Goal: Task Accomplishment & Management: Manage account settings

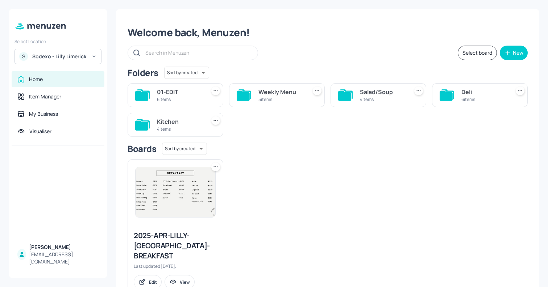
click at [481, 95] on div "Deli" at bounding box center [484, 92] width 46 height 9
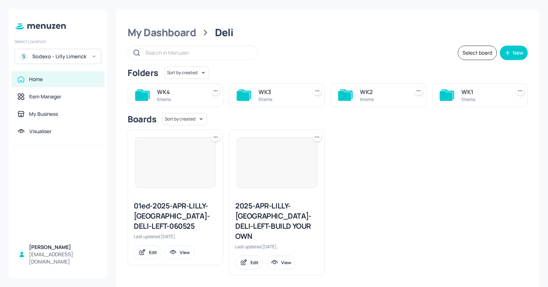
click at [179, 99] on div "6 items" at bounding box center [180, 99] width 46 height 6
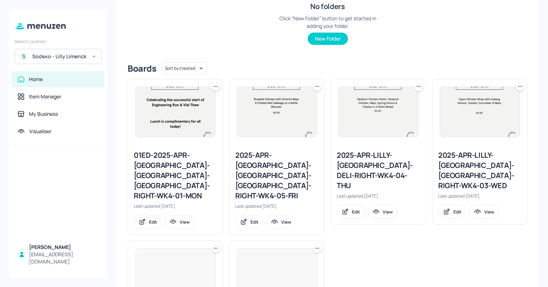
scroll to position [137, 0]
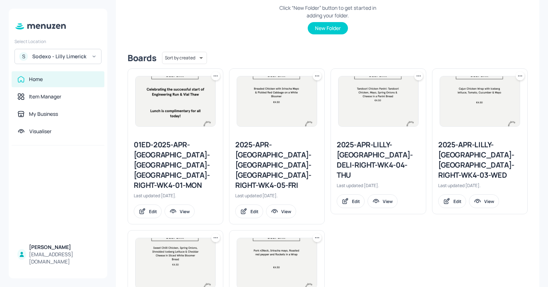
click at [359, 165] on div "2025-APR-LILLY-[GEOGRAPHIC_DATA]-DELI-RIGHT-WK4-04-THU" at bounding box center [378, 160] width 83 height 41
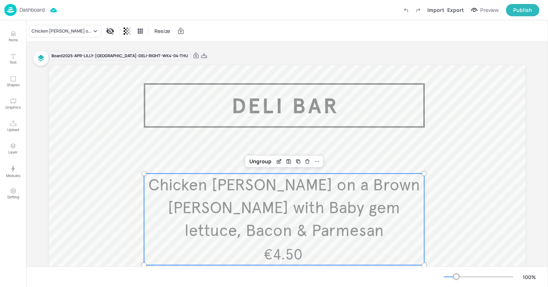
click at [233, 205] on span "Chicken [PERSON_NAME] on a Brown [PERSON_NAME] with Baby gem lettuce, Bacon & P…" at bounding box center [284, 208] width 272 height 66
click at [276, 162] on icon "Edit Item" at bounding box center [279, 162] width 6 height 6
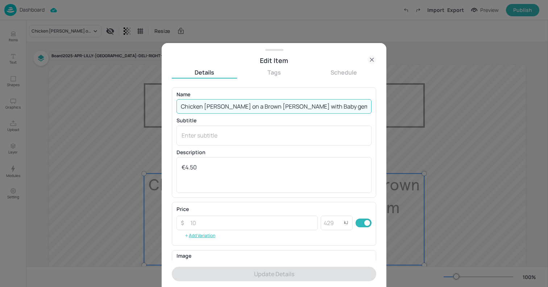
click at [248, 109] on input "Chicken [PERSON_NAME] on a Brown [PERSON_NAME] with Baby gem lettuce, Bacon & P…" at bounding box center [273, 106] width 195 height 14
paste input "lub Sandwich on White [PERSON_NAME]” Chicken, Bacon, Egg, Tomato Lettuce & Mayo"
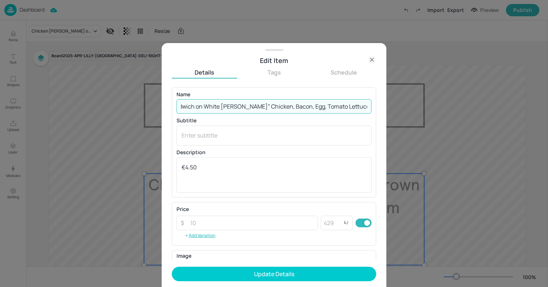
click at [245, 106] on input "Club Sandwich on White [PERSON_NAME]” Chicken, Bacon, Egg, Tomato Lettuce & Mayo" at bounding box center [273, 106] width 195 height 14
type input "Club Sandwich on White [PERSON_NAME] - Chicken, Bacon, Egg, Tomato Lettuce & Ma…"
click at [172, 267] on button "Update Details" at bounding box center [274, 274] width 204 height 14
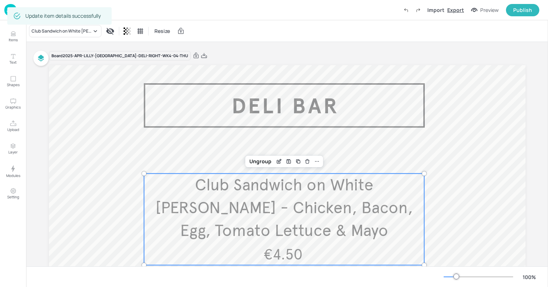
click at [458, 11] on div "Export" at bounding box center [455, 10] width 17 height 8
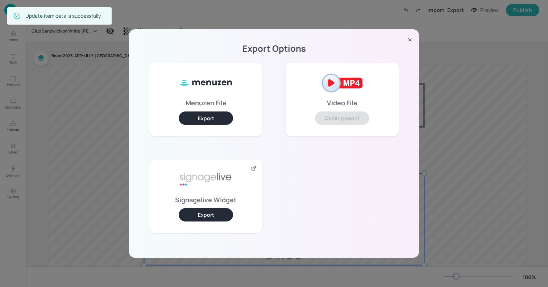
click at [197, 215] on button "Export" at bounding box center [206, 214] width 54 height 13
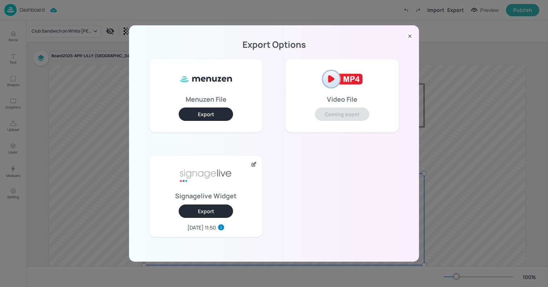
click at [147, 10] on div "Export Options Menuzen File Export Video File Coming soon! Signagelive Widget E…" at bounding box center [274, 143] width 548 height 287
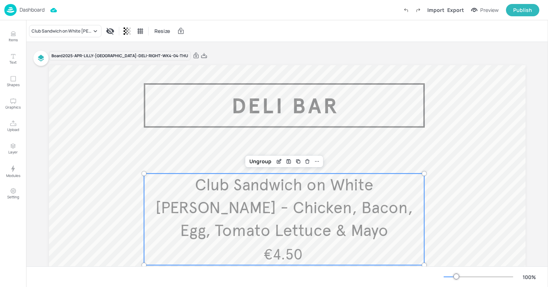
click at [26, 14] on div "Dashboard" at bounding box center [24, 10] width 40 height 12
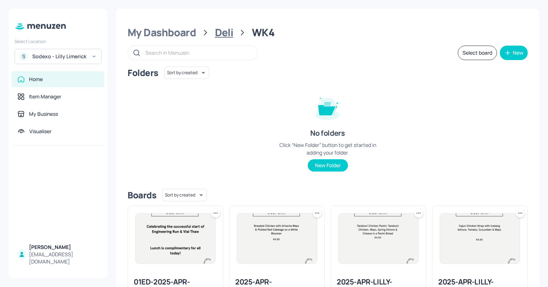
click at [223, 36] on div "Deli" at bounding box center [224, 32] width 18 height 13
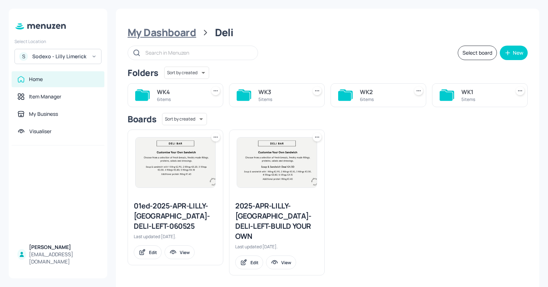
click at [178, 38] on div "My Dashboard" at bounding box center [162, 32] width 68 height 13
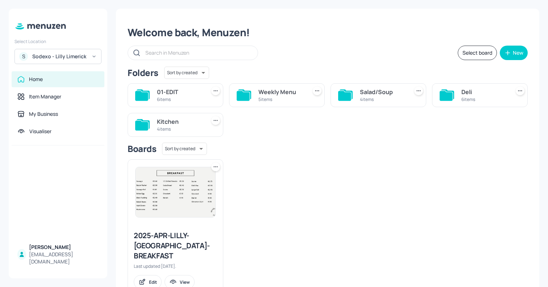
click at [167, 122] on div "Kitchen" at bounding box center [180, 121] width 46 height 9
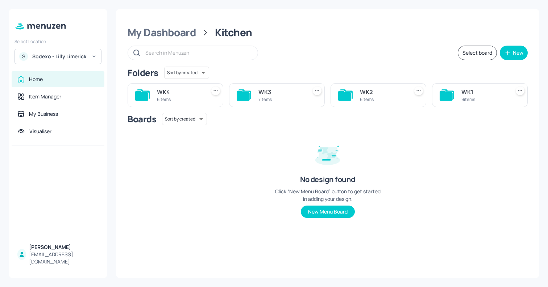
click at [166, 97] on div "6 items" at bounding box center [180, 99] width 46 height 6
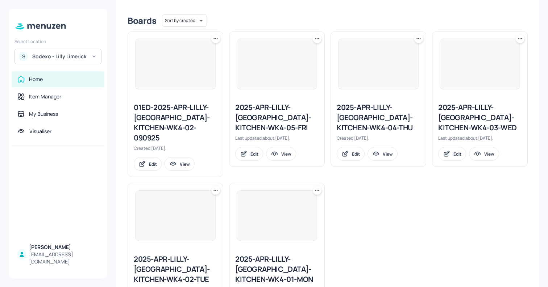
scroll to position [179, 0]
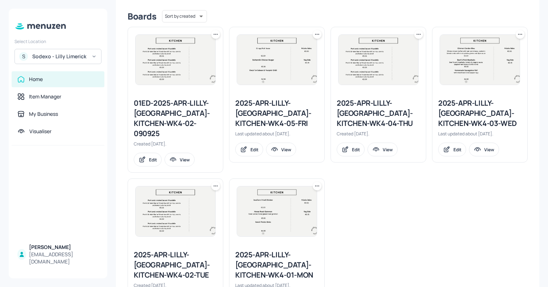
click at [489, 113] on div "2025-APR-LILLY-[GEOGRAPHIC_DATA]-KITCHEN-WK4-03-WED" at bounding box center [479, 113] width 83 height 30
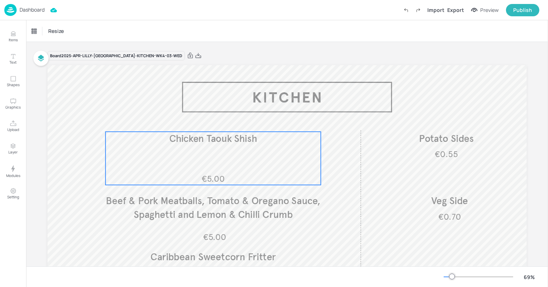
click at [195, 147] on div "€5.00 Chicken Taouk Shish" at bounding box center [212, 158] width 215 height 53
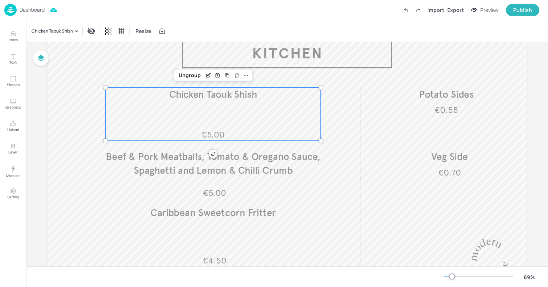
scroll to position [58, 0]
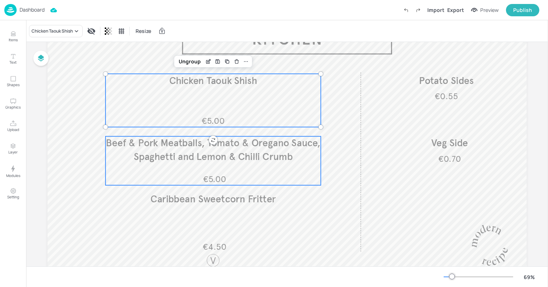
click at [172, 168] on div "€5.00 Beef & Pork Meatballs, Tomato & Oregano Sauce, Spaghetti and Lemon & Chil…" at bounding box center [212, 161] width 215 height 49
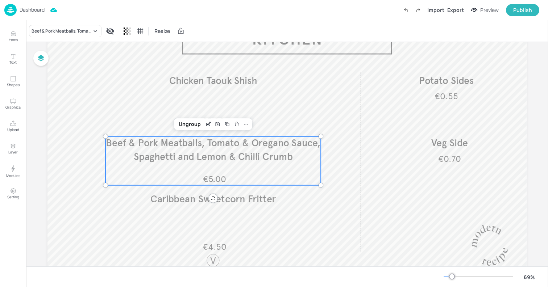
scroll to position [0, 0]
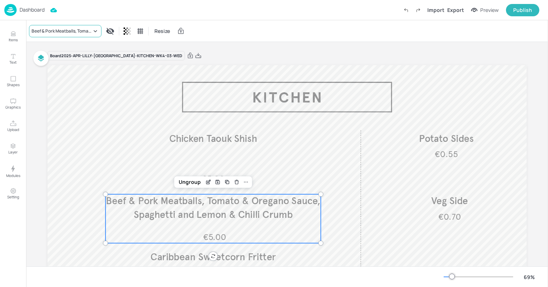
click at [58, 33] on div "Beef & Pork Meatballs, Tomato & Oregano Sauce, Spaghetti and Lemon & Chilli Cru…" at bounding box center [62, 31] width 60 height 7
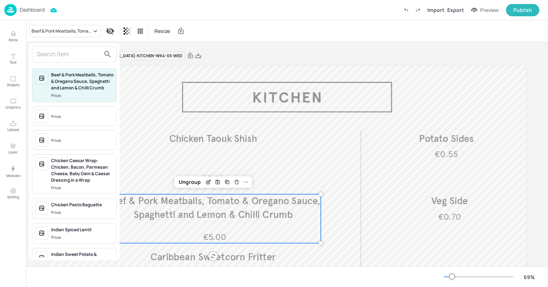
click at [58, 58] on input "text" at bounding box center [69, 55] width 64 height 12
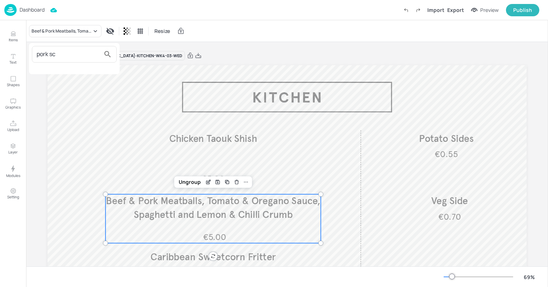
type input "pork sc"
click at [13, 35] on div at bounding box center [274, 143] width 548 height 287
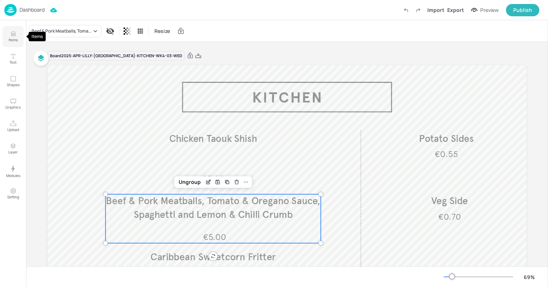
click at [15, 38] on p "Items" at bounding box center [13, 39] width 9 height 5
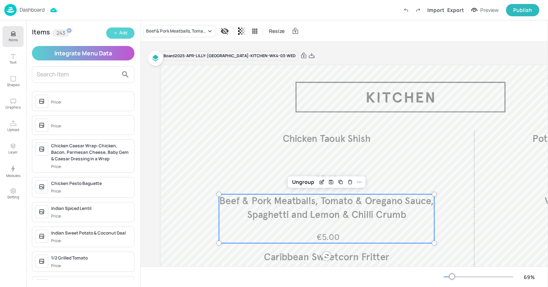
click at [122, 34] on div "Add" at bounding box center [123, 33] width 8 height 7
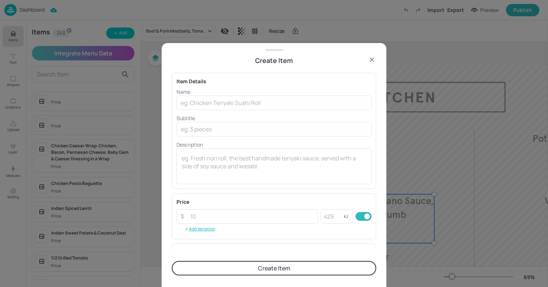
click at [198, 93] on p "Name" at bounding box center [273, 92] width 195 height 8
click at [196, 96] on input "text" at bounding box center [273, 103] width 195 height 14
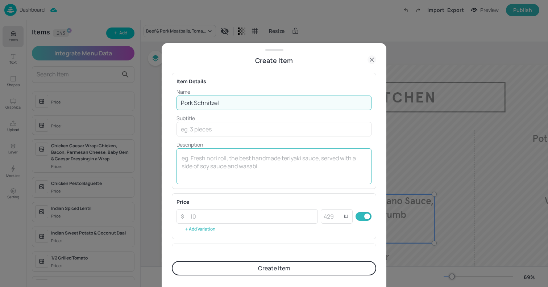
type input "Pork Schnitzel"
click at [229, 168] on textarea at bounding box center [274, 166] width 185 height 24
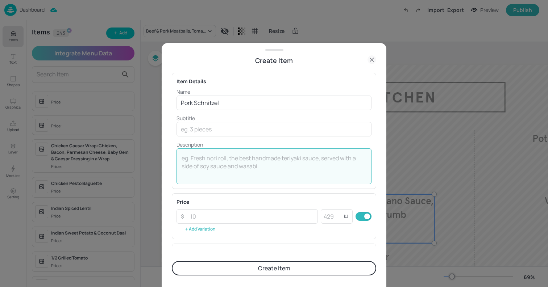
type textarea "€"
type textarea "€5.00"
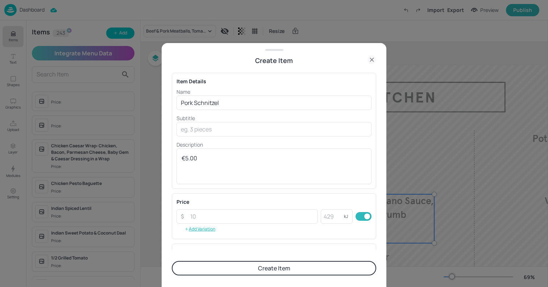
click at [293, 272] on button "Create Item" at bounding box center [274, 268] width 204 height 14
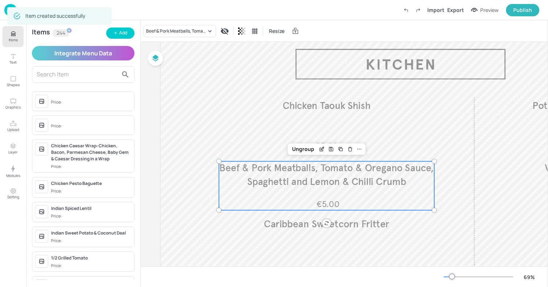
scroll to position [41, 0]
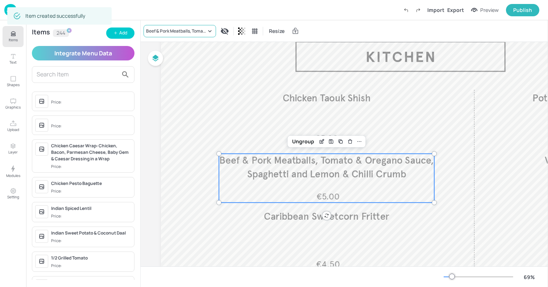
click at [176, 33] on div "Beef & Pork Meatballs, Tomato & Oregano Sauce, Spaghetti and Lemon & Chilli Cru…" at bounding box center [176, 31] width 60 height 7
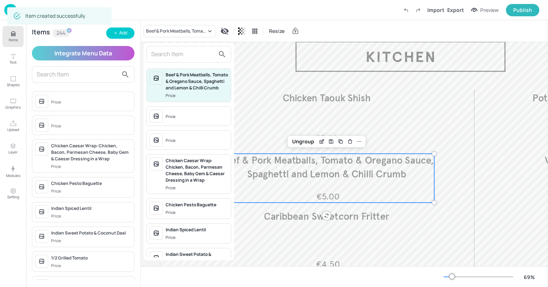
click at [168, 51] on input "text" at bounding box center [183, 55] width 64 height 12
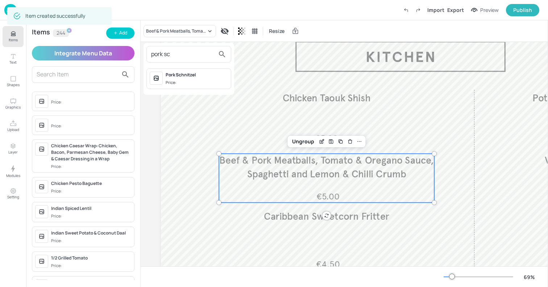
type input "pork sc"
click at [174, 84] on div "Price:" at bounding box center [172, 83] width 12 height 6
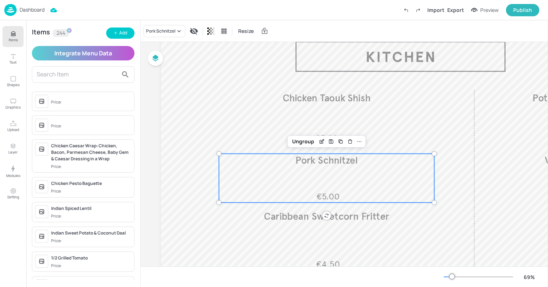
scroll to position [0, 0]
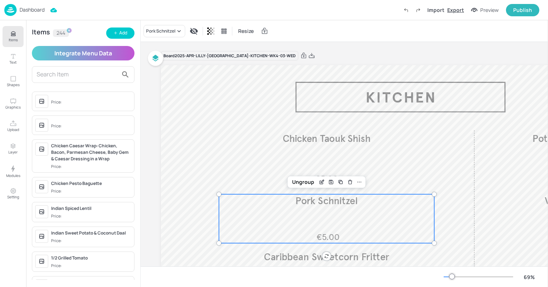
click at [454, 10] on div "Export" at bounding box center [455, 10] width 17 height 8
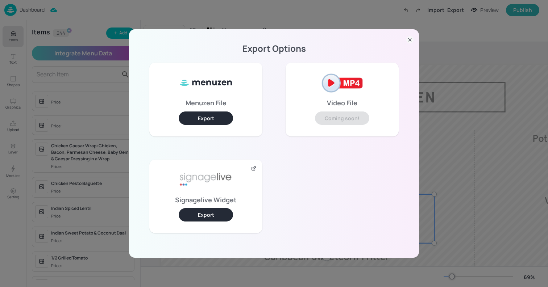
click at [208, 206] on div "Signagelive Widget Export" at bounding box center [205, 197] width 113 height 74
click at [203, 216] on button "Export" at bounding box center [206, 214] width 54 height 13
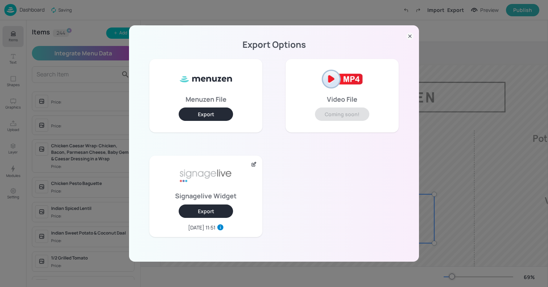
click at [124, 11] on div "Export Options Menuzen File Export Video File Coming soon! Signagelive Widget E…" at bounding box center [274, 143] width 548 height 287
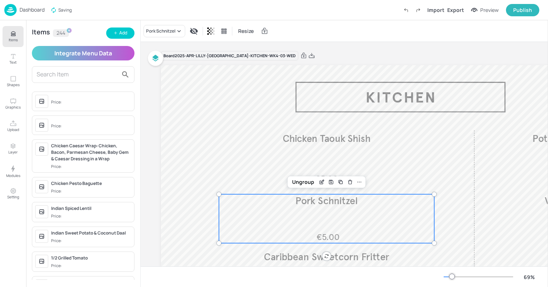
click at [124, 11] on div "Dashboard Saving Import Export Preview Publish" at bounding box center [271, 10] width 535 height 20
click at [17, 10] on div "Dashboard" at bounding box center [24, 10] width 40 height 12
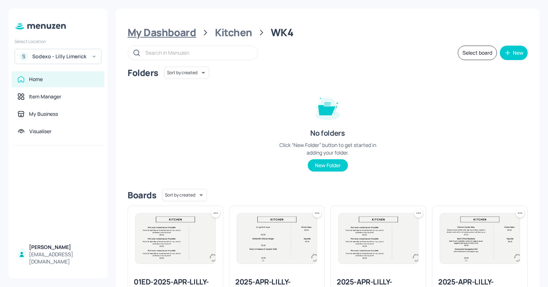
click at [173, 33] on div "My Dashboard" at bounding box center [162, 32] width 68 height 13
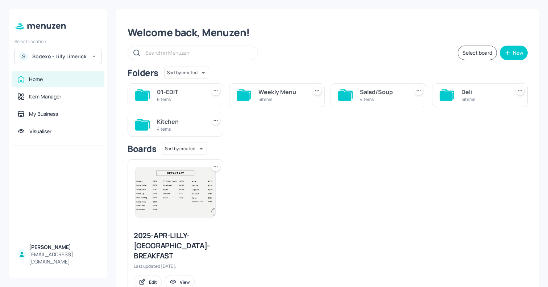
click at [259, 92] on div "Weekly Menu" at bounding box center [281, 92] width 46 height 9
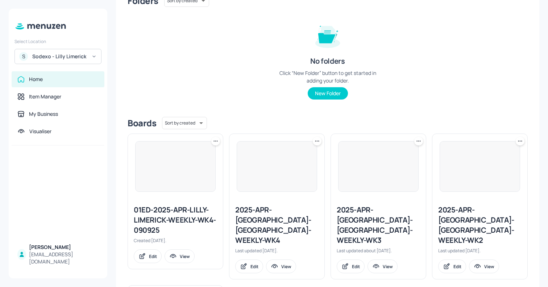
scroll to position [90, 0]
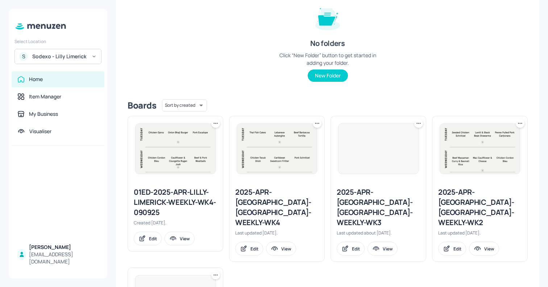
click at [262, 155] on img at bounding box center [277, 149] width 80 height 50
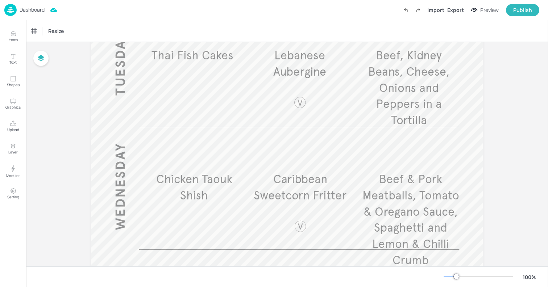
scroll to position [396, 0]
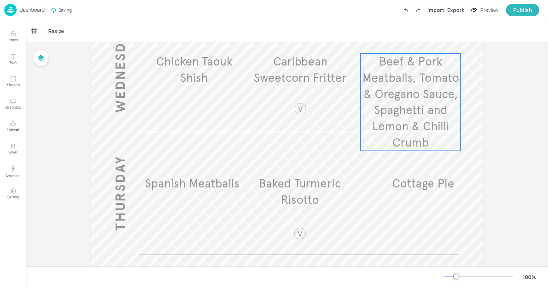
click at [396, 71] on span "Beef & Pork Meatballs, Tomato & Oregano Sauce, Spaghetti and Lemon & Chilli Cru…" at bounding box center [410, 102] width 97 height 96
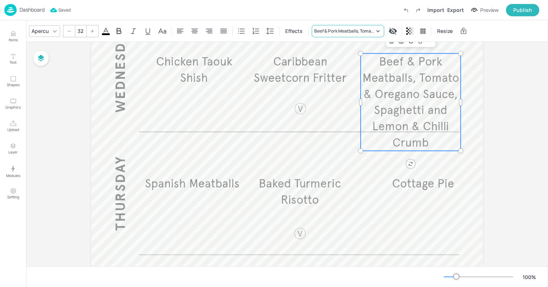
click at [351, 33] on div "Beef & Pork Meatballs, Tomato & Oregano Sauce, Spaghetti and Lemon & Chilli Cru…" at bounding box center [344, 31] width 60 height 7
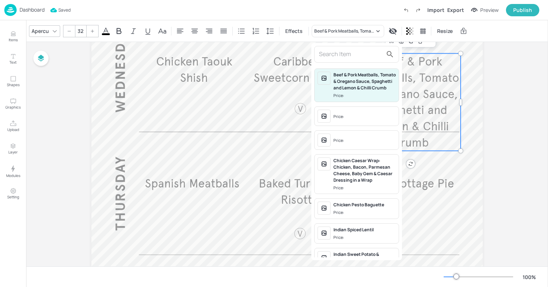
click at [343, 53] on input "text" at bounding box center [351, 55] width 64 height 12
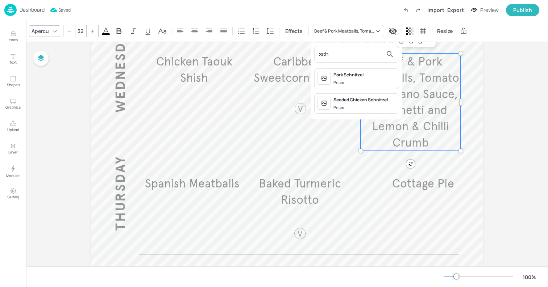
type input "sch"
click at [370, 79] on div "Pork Schnitzel Price:" at bounding box center [364, 79] width 62 height 14
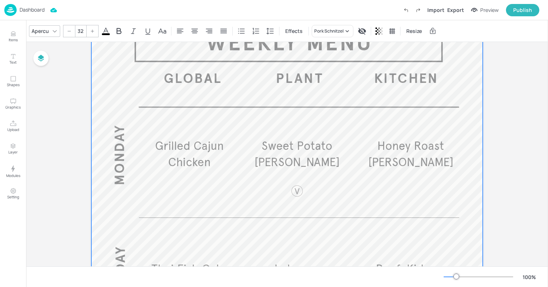
scroll to position [0, 0]
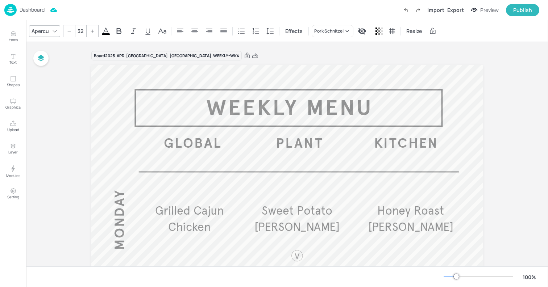
click at [455, 14] on div "Import Export Preview Publish" at bounding box center [469, 10] width 139 height 12
click at [455, 12] on div "Export" at bounding box center [455, 10] width 17 height 8
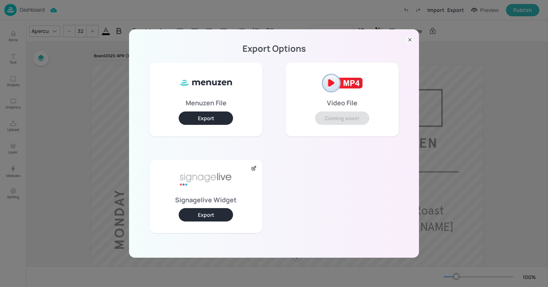
click at [208, 216] on button "Export" at bounding box center [206, 214] width 54 height 13
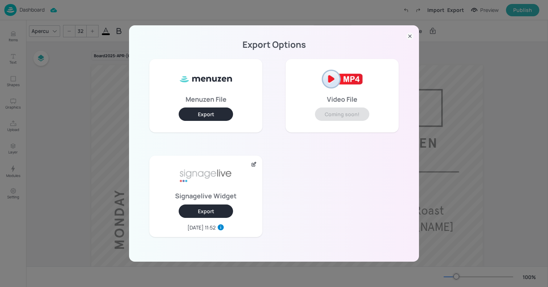
click at [80, 97] on div "Export Options Menuzen File Export Video File Coming soon! Signagelive Widget E…" at bounding box center [274, 143] width 548 height 287
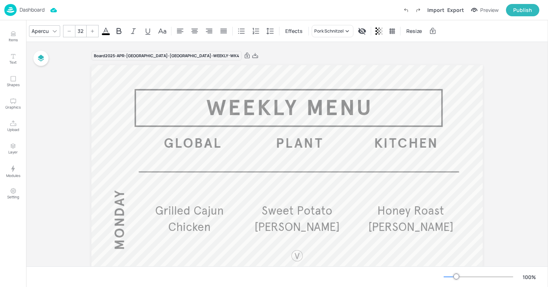
click at [13, 9] on img at bounding box center [10, 10] width 12 height 12
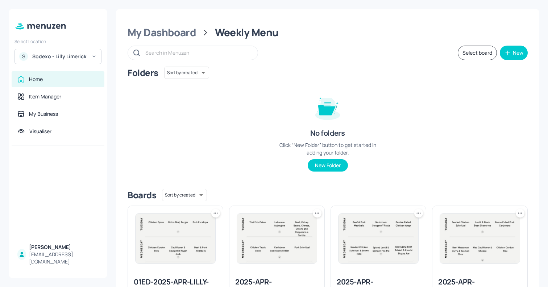
click at [60, 59] on div "Sodexo - Lilly Limerick" at bounding box center [59, 56] width 55 height 7
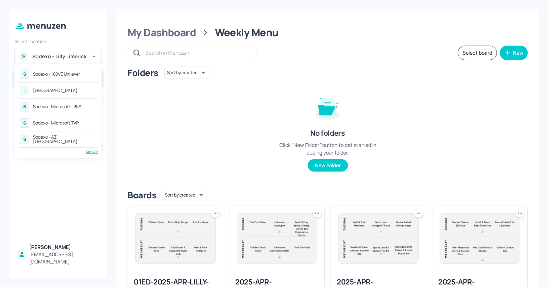
click at [56, 89] on div "[GEOGRAPHIC_DATA]" at bounding box center [55, 90] width 45 height 4
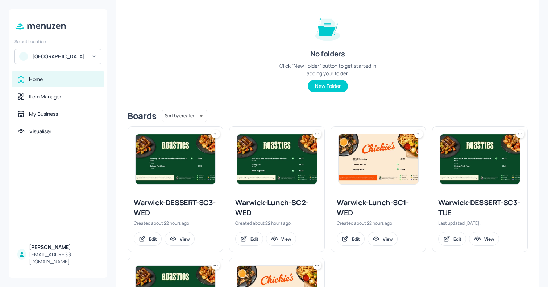
scroll to position [101, 0]
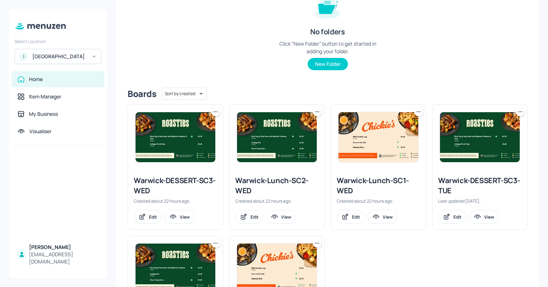
click at [165, 150] on img at bounding box center [176, 137] width 80 height 50
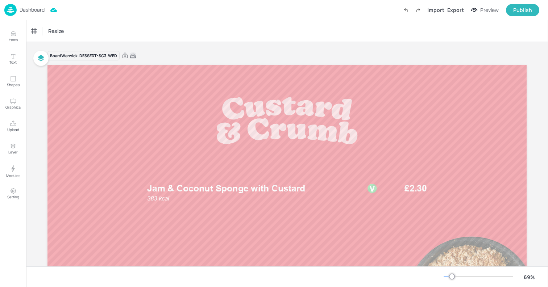
click at [132, 55] on icon at bounding box center [133, 55] width 7 height 7
